Goal: Transaction & Acquisition: Purchase product/service

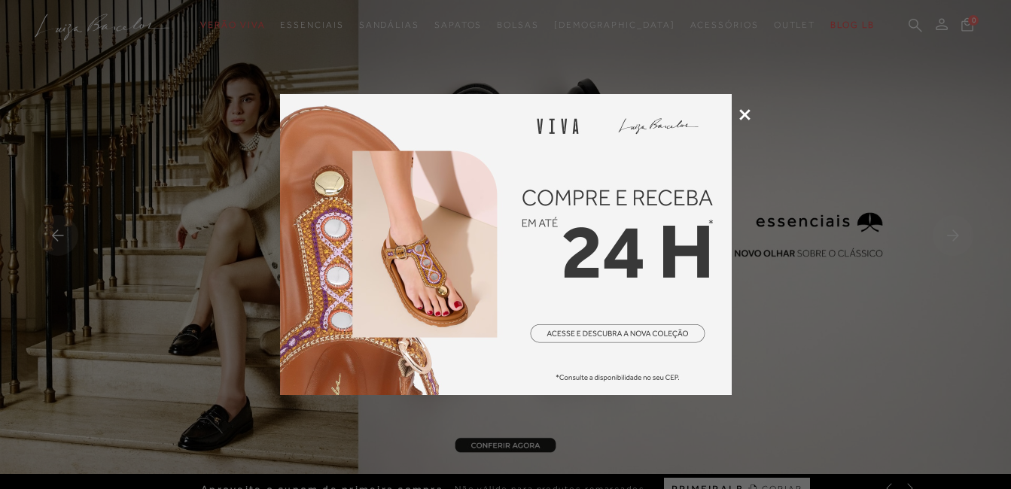
click at [750, 117] on icon at bounding box center [744, 114] width 11 height 11
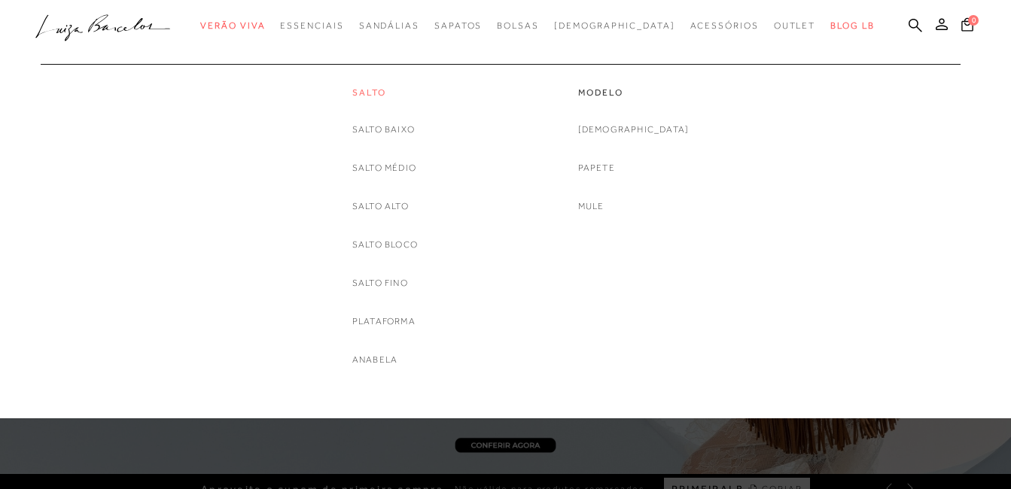
click at [388, 96] on link "Salto" at bounding box center [384, 93] width 65 height 13
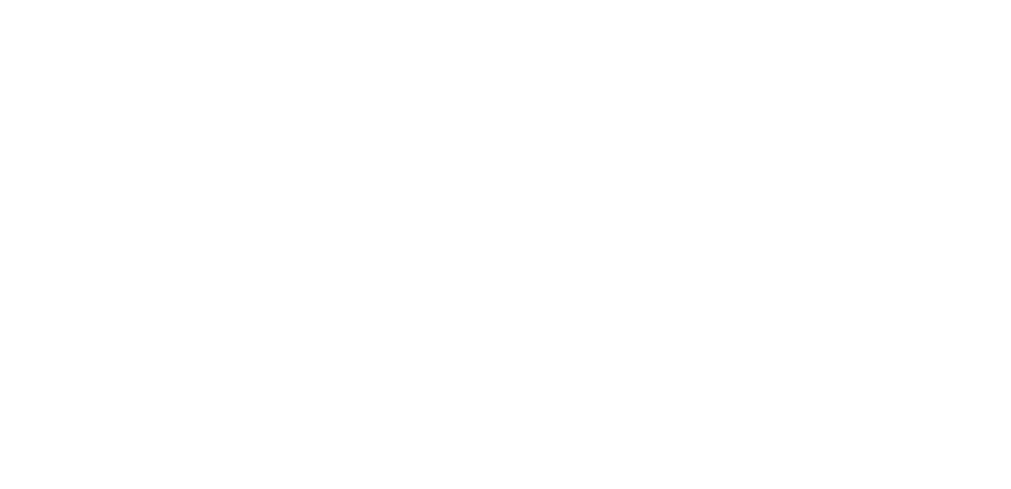
scroll to position [130, 0]
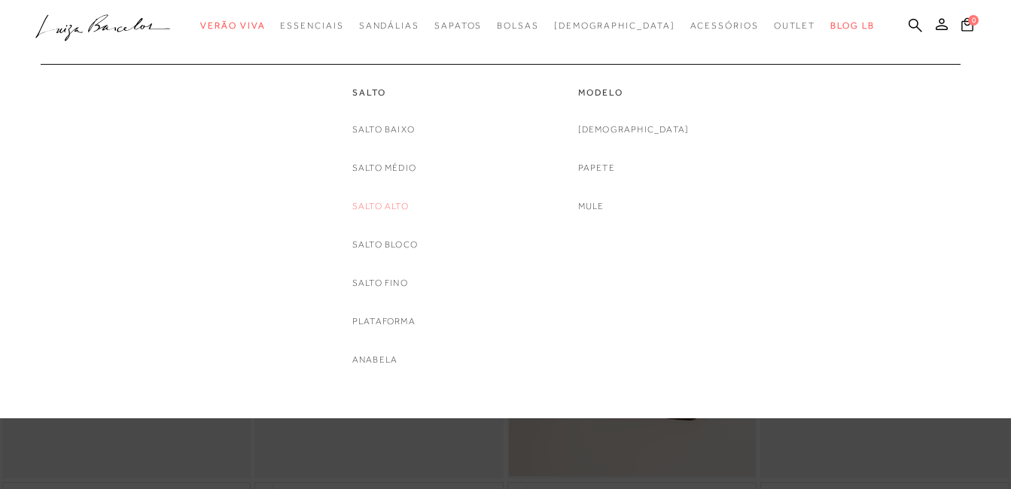
click at [403, 208] on link "Salto Alto" at bounding box center [380, 207] width 56 height 16
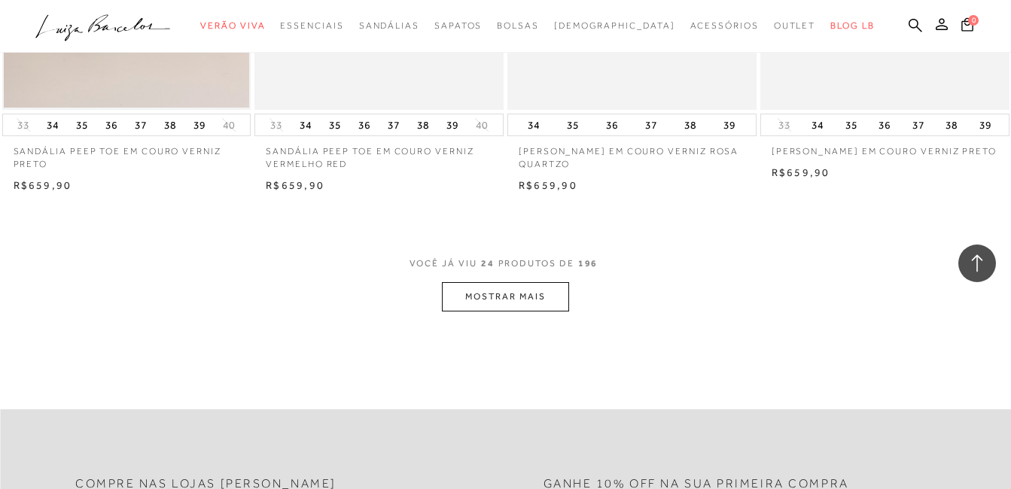
scroll to position [2935, 0]
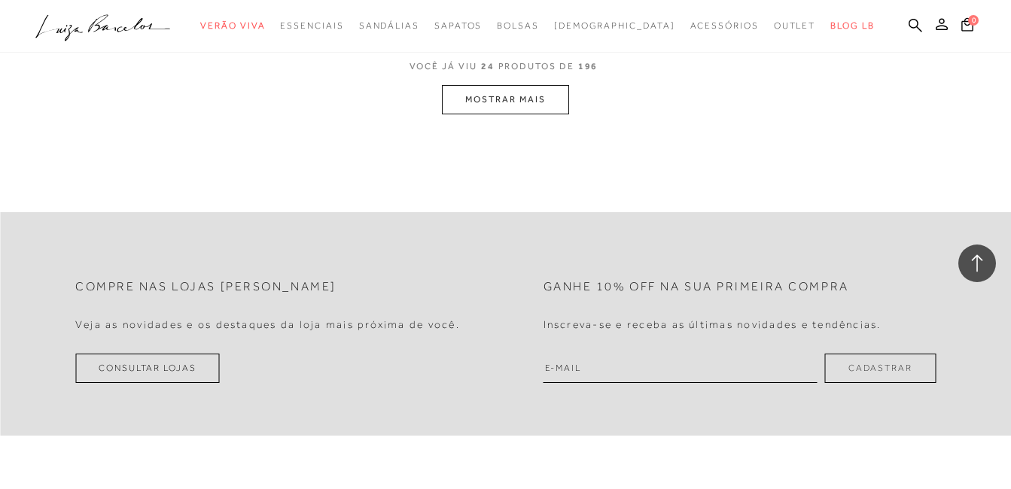
click at [516, 94] on button "MOSTRAR MAIS" at bounding box center [505, 99] width 126 height 29
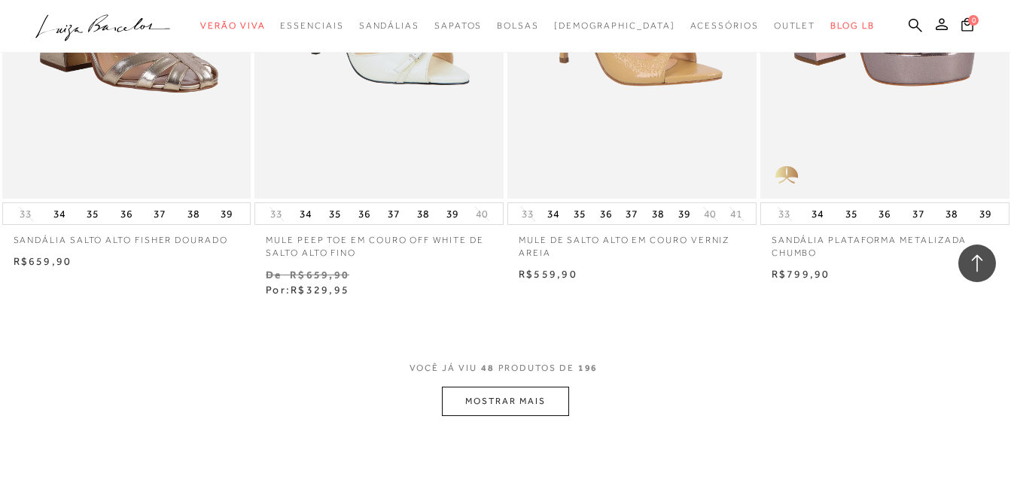
scroll to position [5503, 0]
click at [500, 400] on button "MOSTRAR MAIS" at bounding box center [505, 400] width 126 height 29
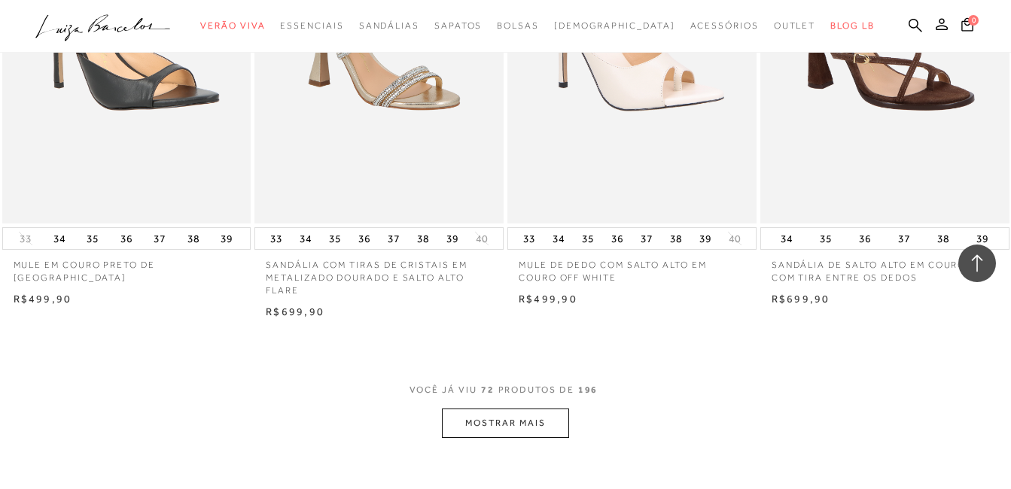
scroll to position [8438, 0]
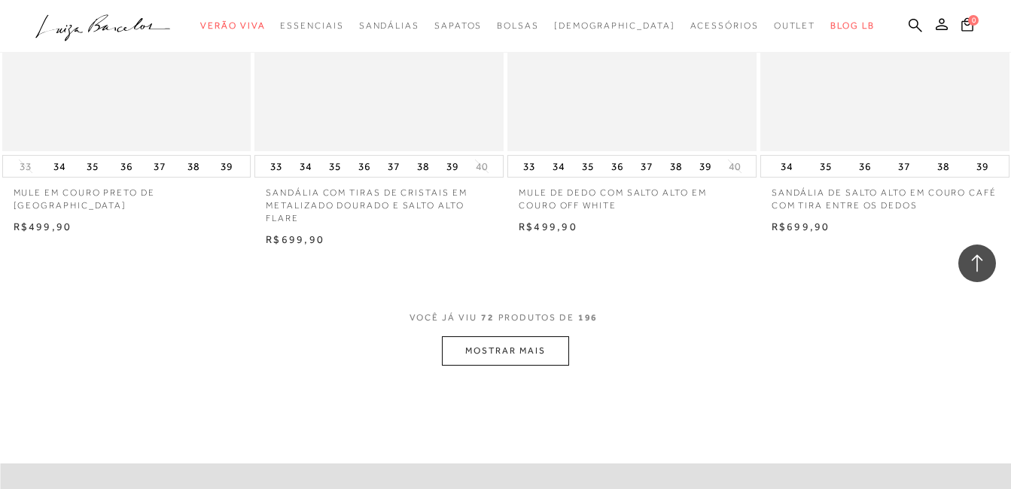
click at [480, 336] on button "MOSTRAR MAIS" at bounding box center [505, 350] width 126 height 29
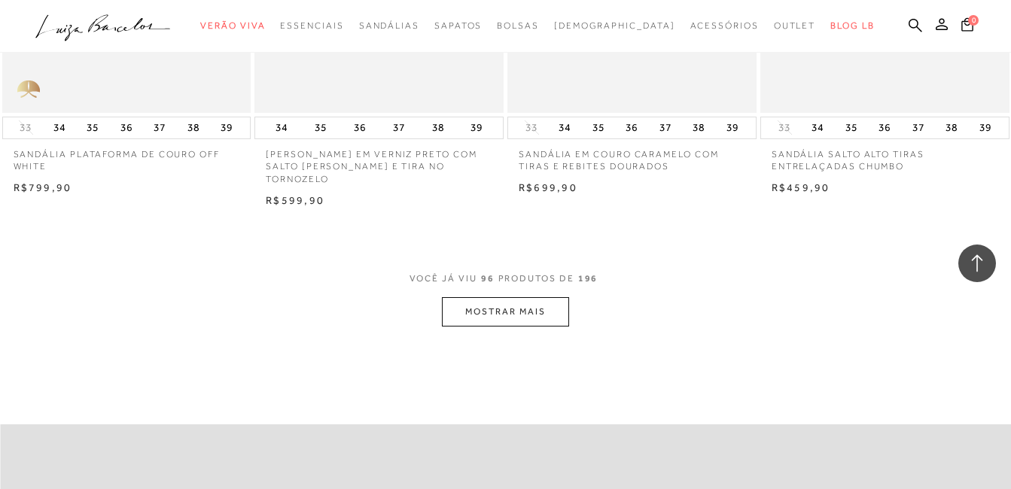
scroll to position [11449, 0]
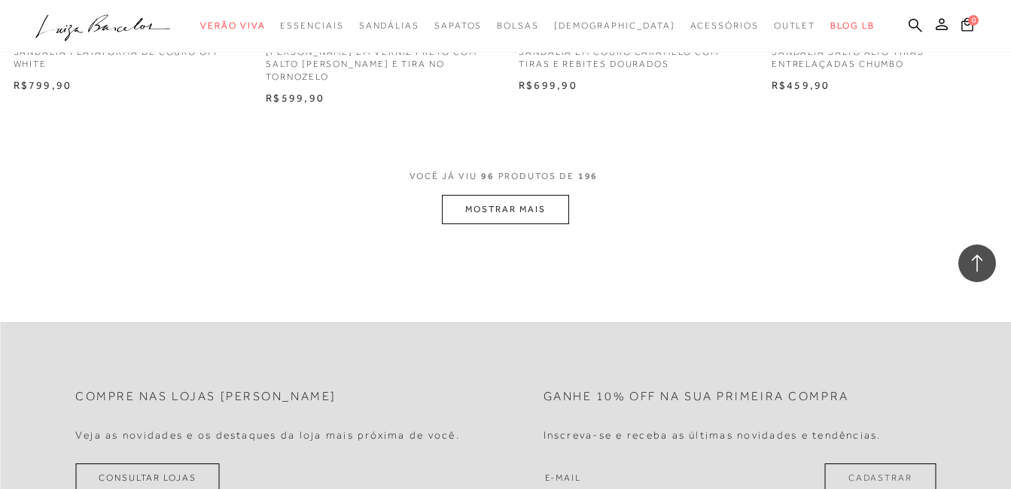
click at [504, 201] on button "MOSTRAR MAIS" at bounding box center [505, 209] width 126 height 29
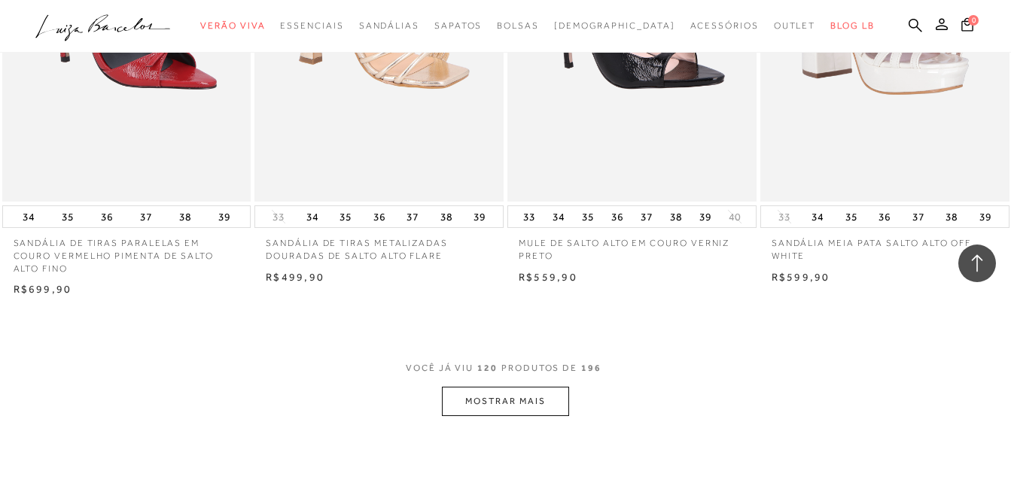
scroll to position [14234, 0]
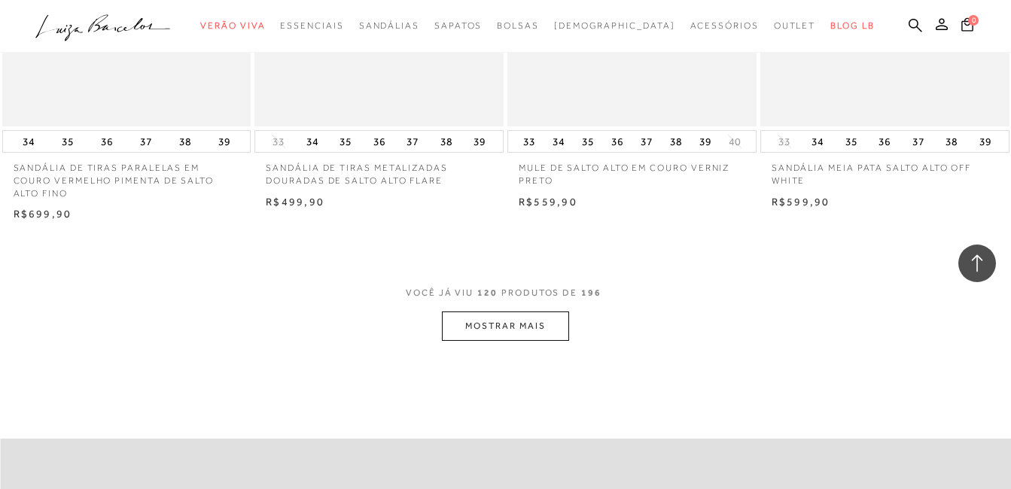
click at [546, 327] on button "MOSTRAR MAIS" at bounding box center [505, 326] width 126 height 29
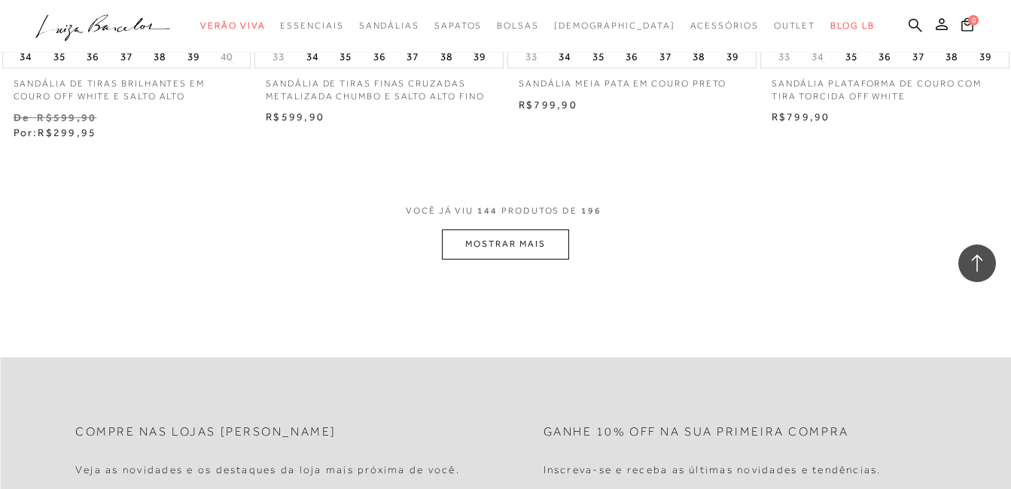
scroll to position [17244, 0]
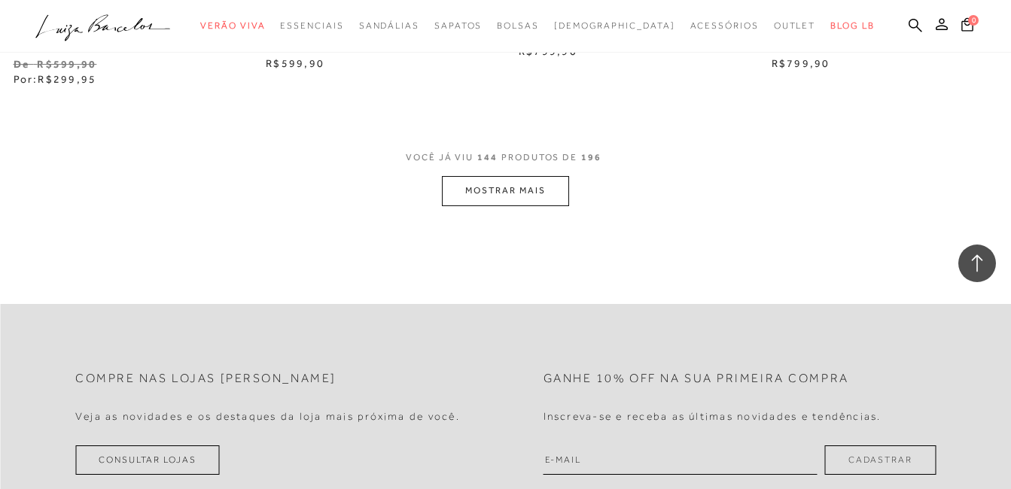
click at [547, 176] on button "MOSTRAR MAIS" at bounding box center [505, 190] width 126 height 29
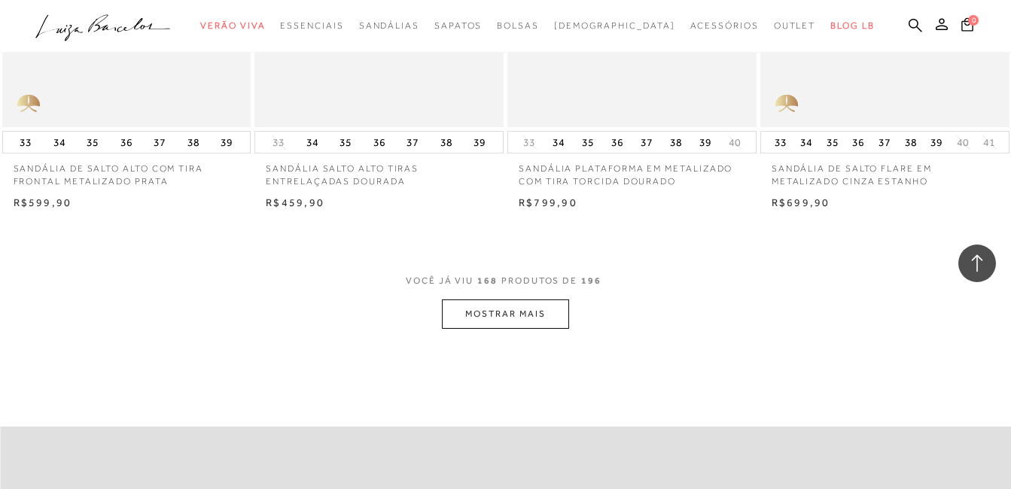
scroll to position [20104, 0]
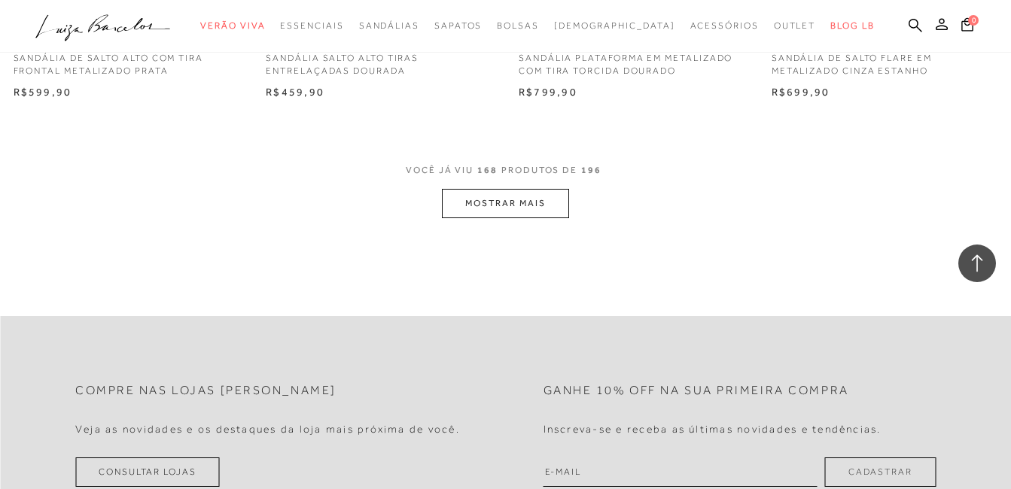
click at [535, 192] on button "MOSTRAR MAIS" at bounding box center [505, 203] width 126 height 29
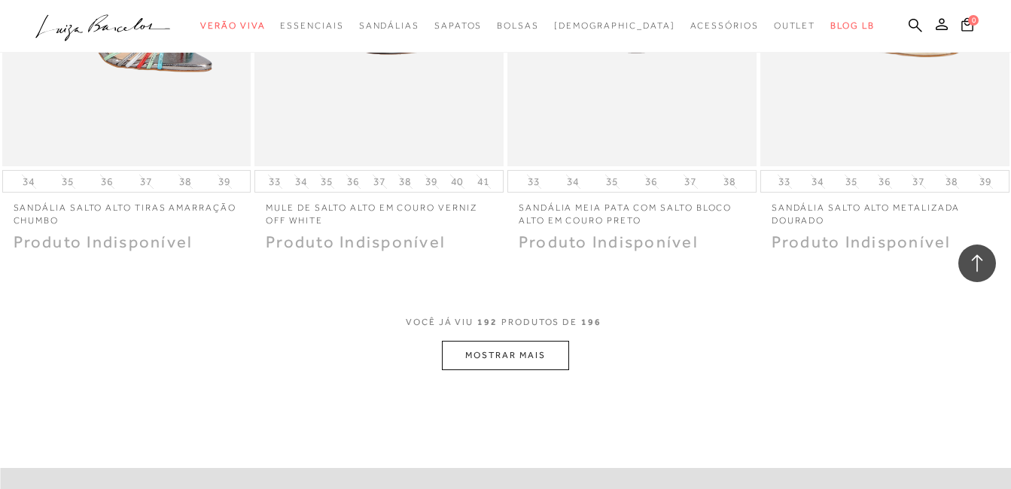
scroll to position [23058, 0]
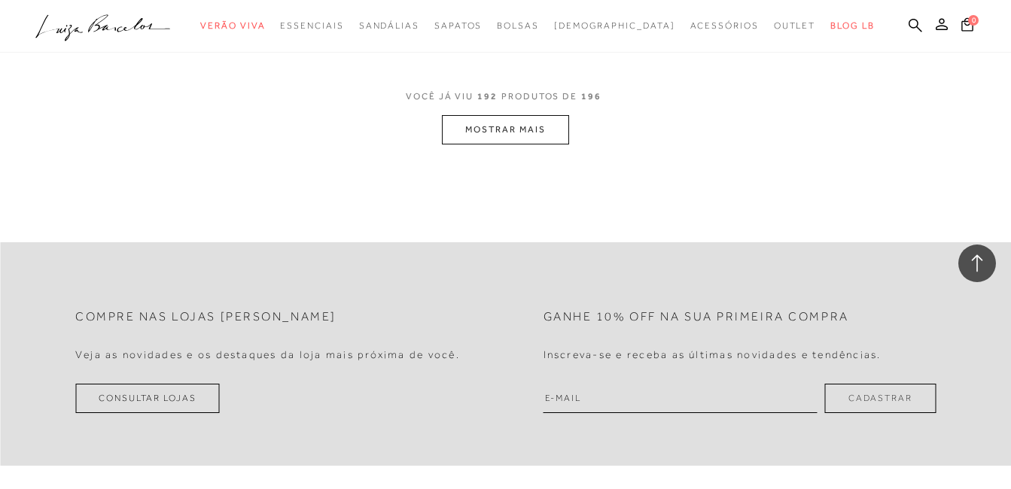
click at [558, 123] on button "MOSTRAR MAIS" at bounding box center [505, 129] width 126 height 29
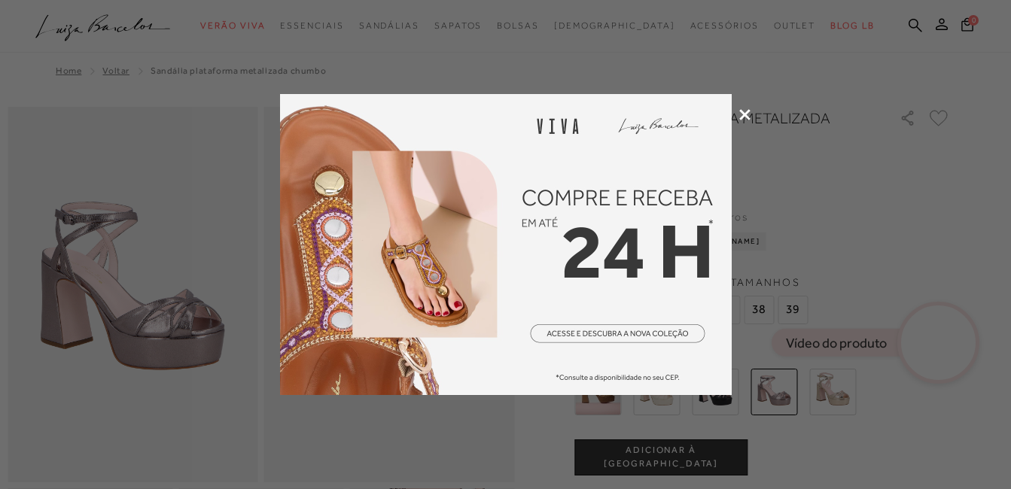
click at [739, 120] on icon at bounding box center [744, 114] width 11 height 11
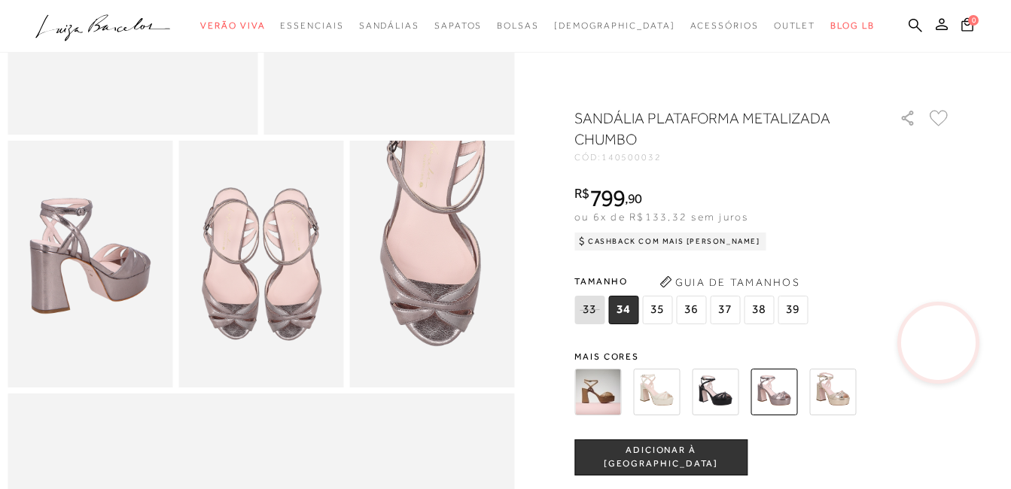
scroll to position [376, 0]
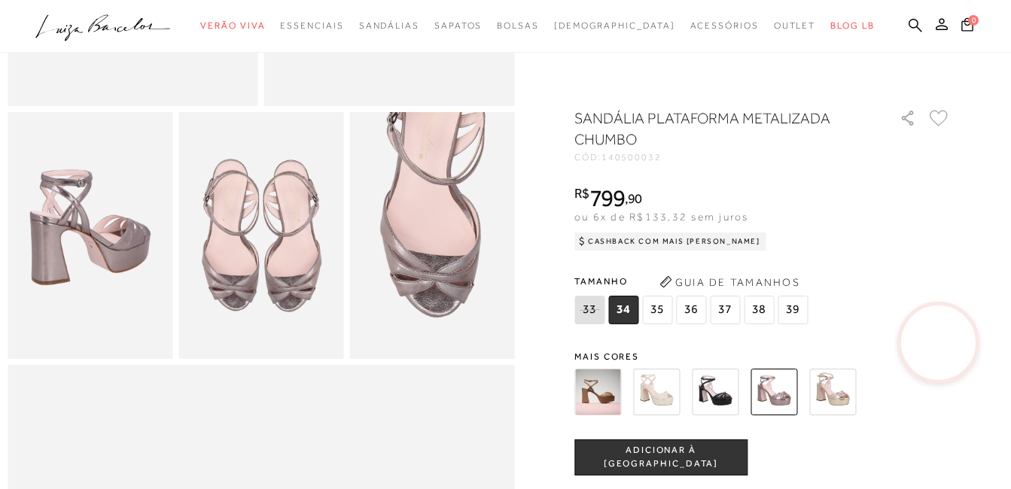
click at [720, 379] on img at bounding box center [715, 392] width 47 height 47
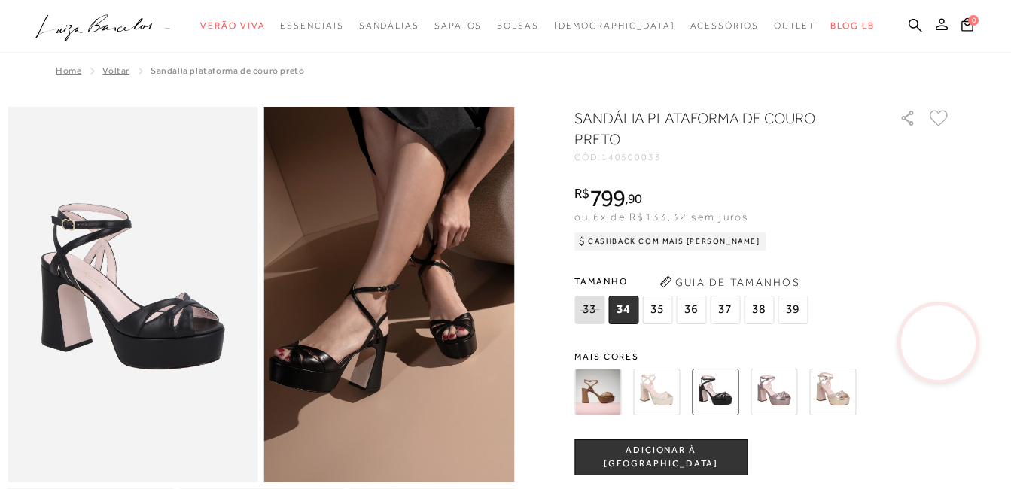
click at [936, 346] on video at bounding box center [938, 343] width 71 height 71
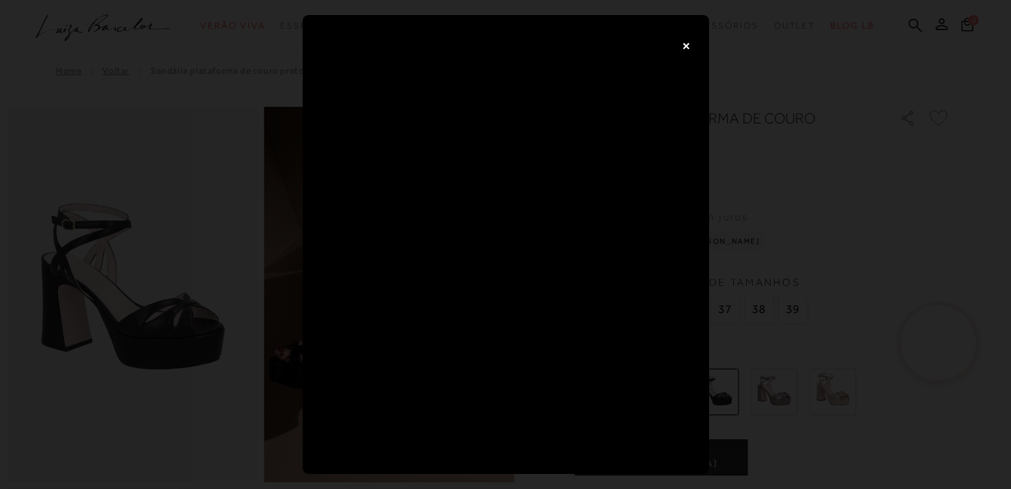
click at [686, 41] on button "×" at bounding box center [686, 45] width 30 height 30
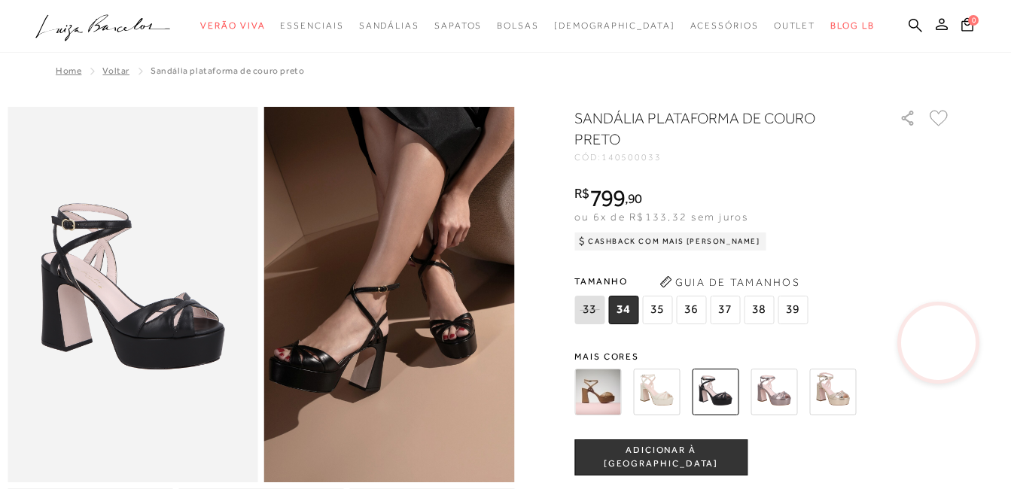
click at [957, 336] on video at bounding box center [938, 343] width 71 height 71
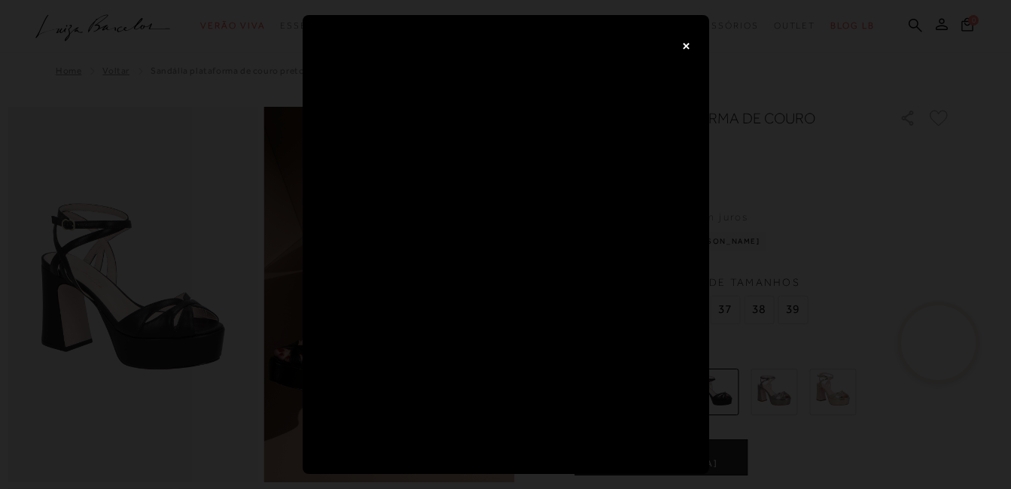
click at [771, 202] on div "×" at bounding box center [505, 244] width 1011 height 489
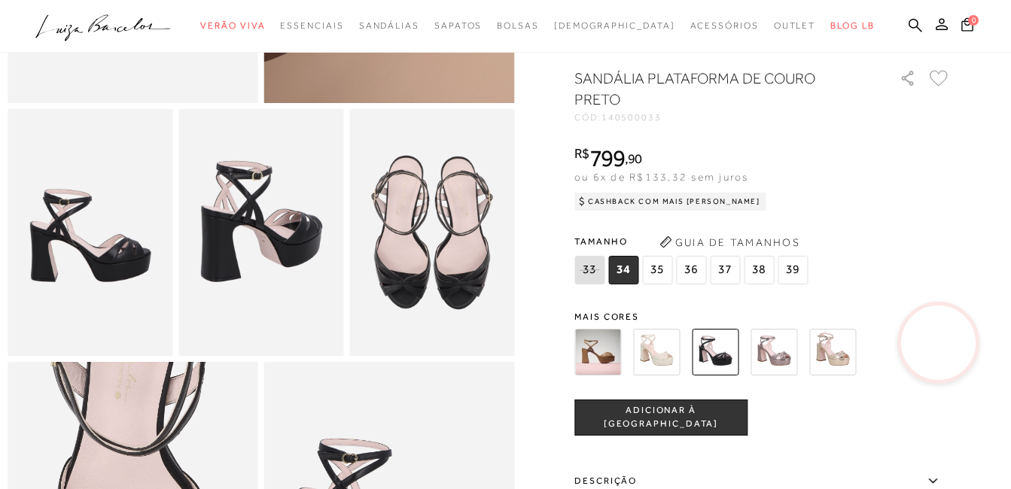
scroll to position [376, 0]
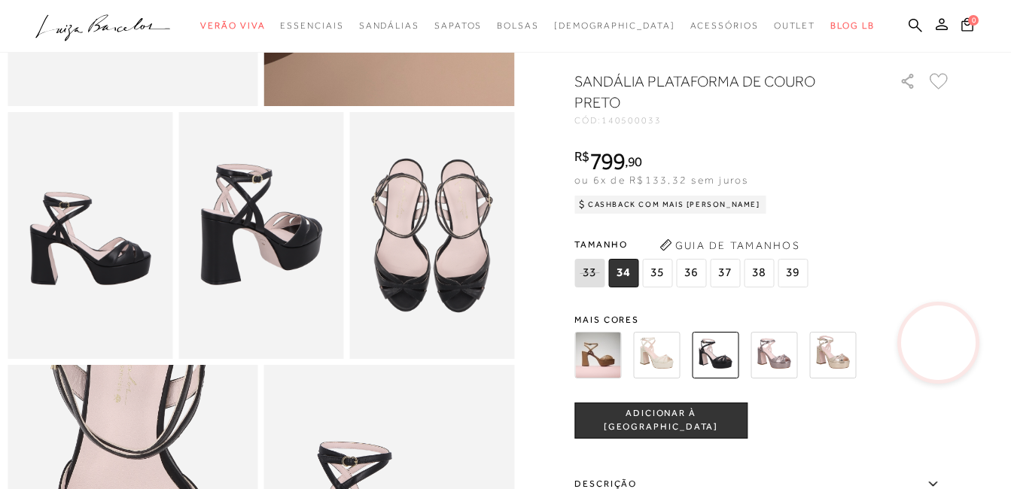
click at [844, 379] on img at bounding box center [832, 355] width 47 height 47
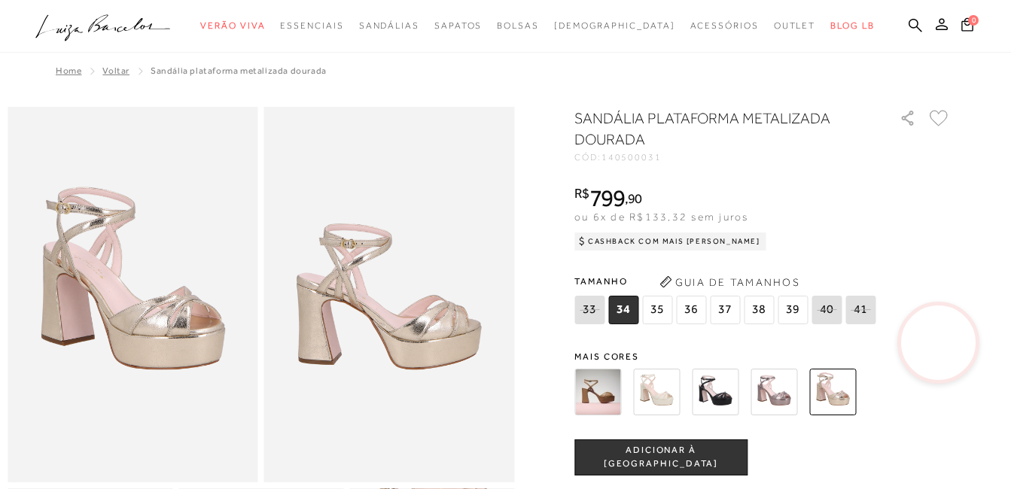
click at [610, 403] on img at bounding box center [597, 392] width 47 height 47
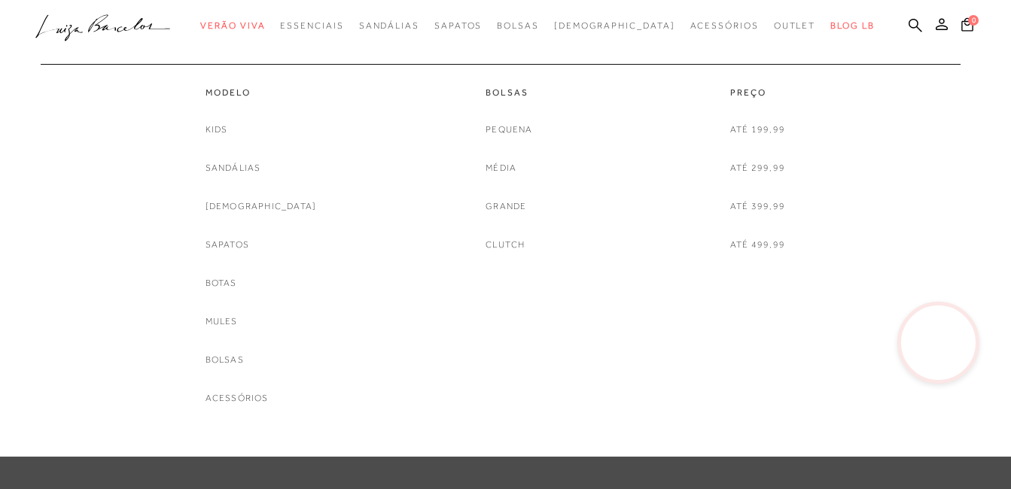
scroll to position [527, 0]
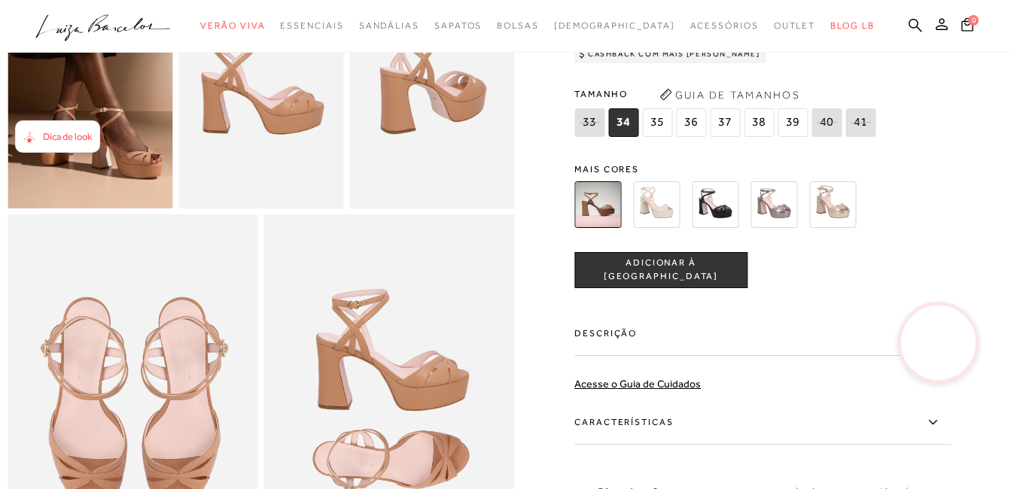
click at [790, 228] on img at bounding box center [773, 204] width 47 height 47
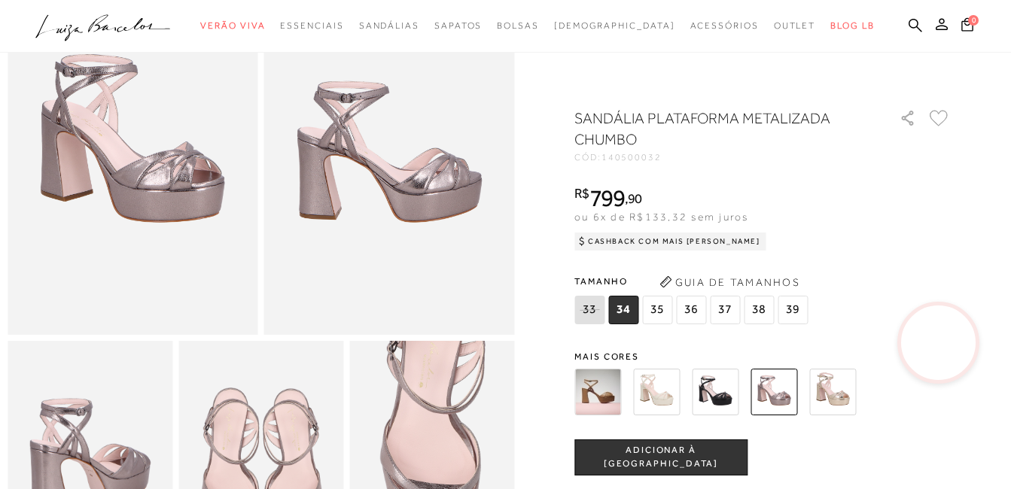
scroll to position [151, 0]
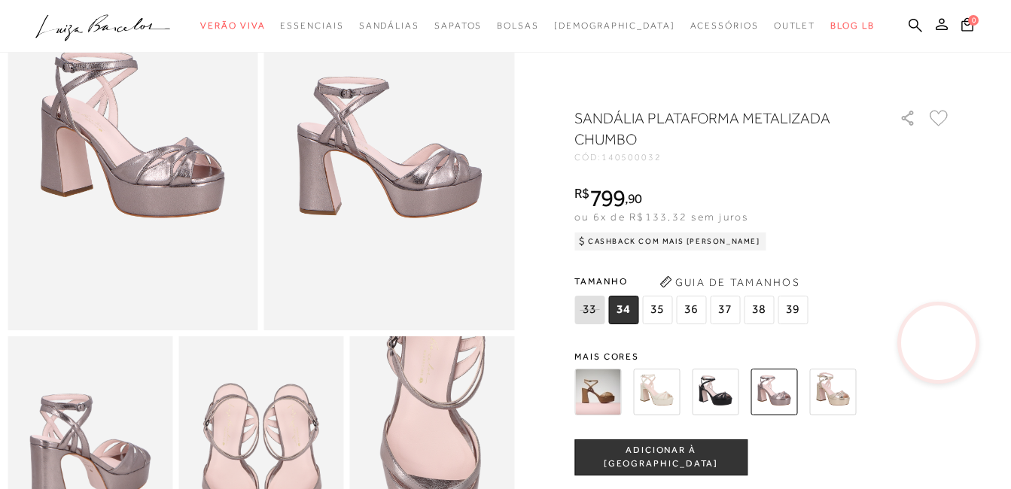
scroll to position [151, 0]
